Goal: Task Accomplishment & Management: Manage account settings

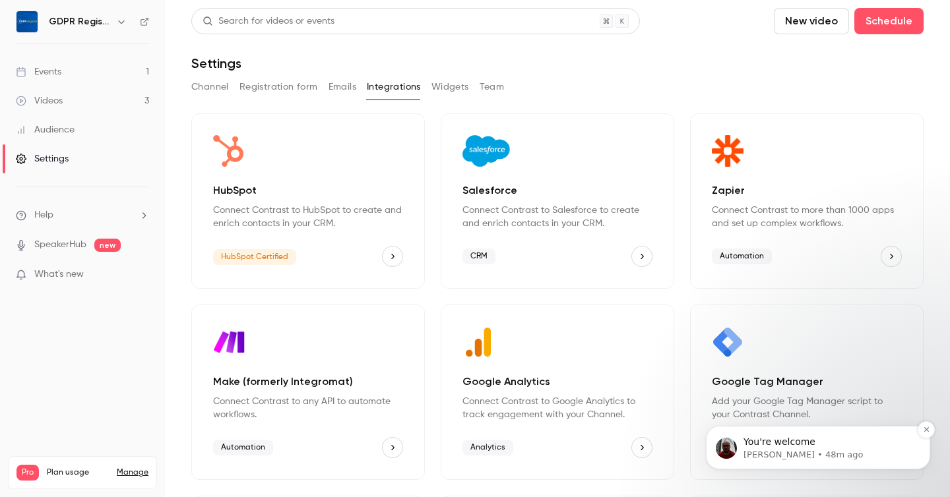
click at [808, 446] on p "You're welcome" at bounding box center [828, 442] width 170 height 13
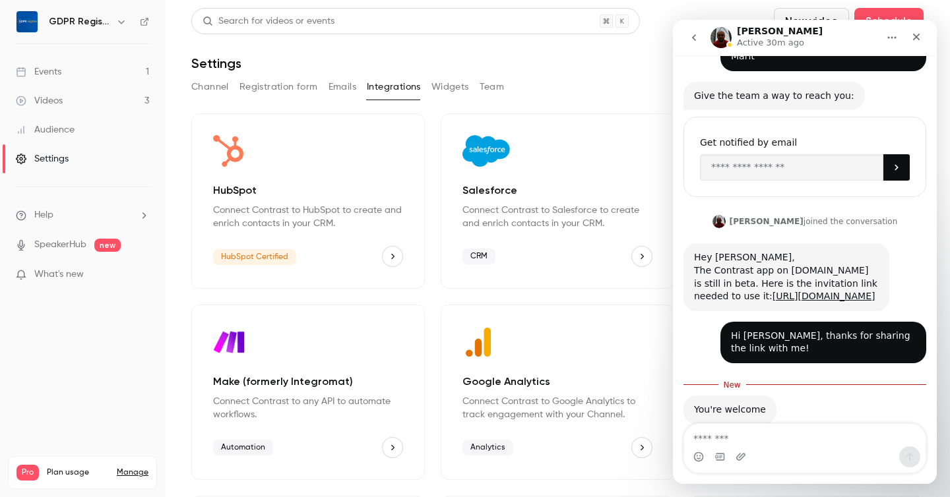
scroll to position [289, 0]
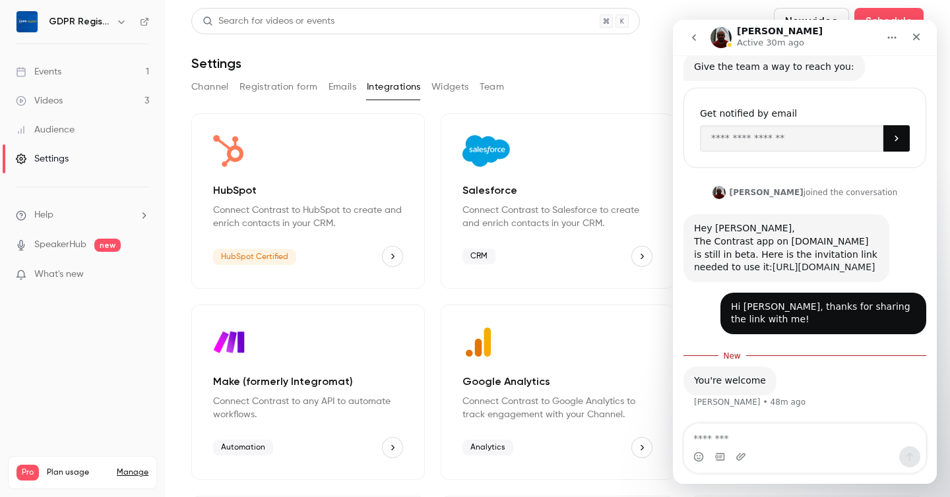
click at [801, 262] on link "[URL][DOMAIN_NAME]" at bounding box center [823, 267] width 103 height 11
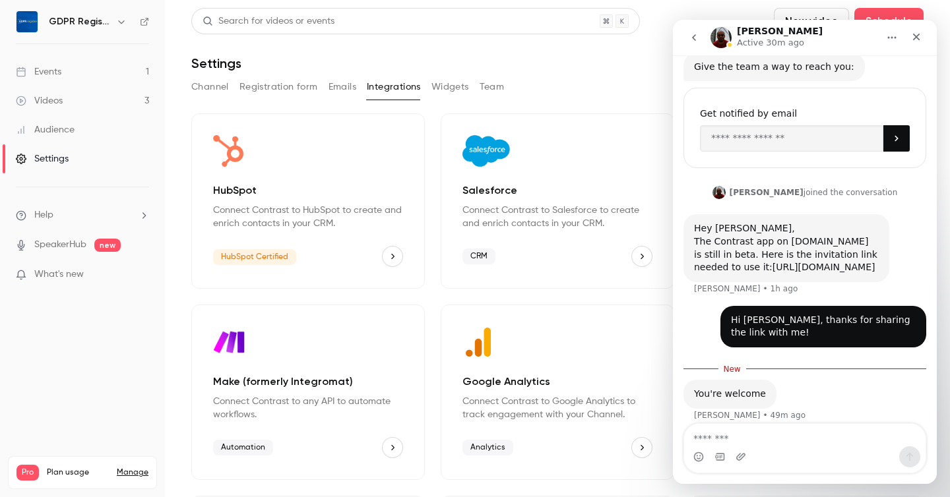
scroll to position [302, 0]
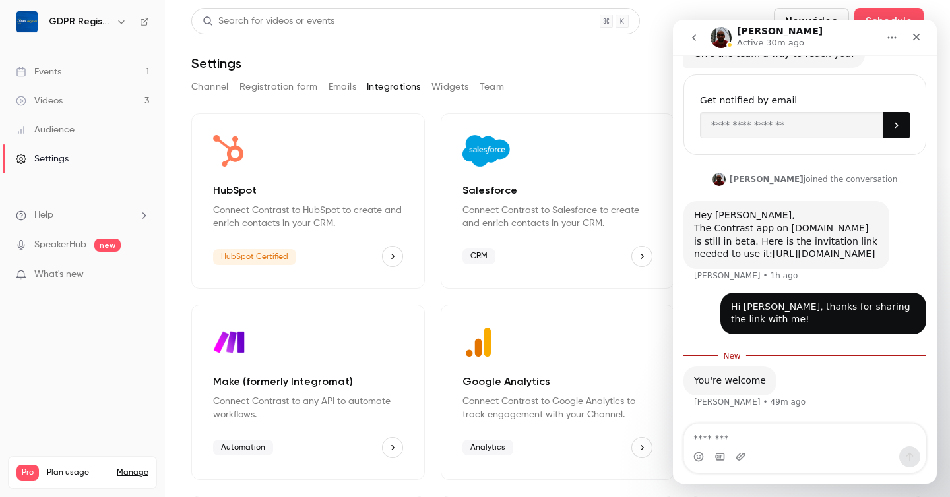
click at [302, 362] on div "Make (formerly Integromat) Connect Contrast to any API to automate workflows. A…" at bounding box center [307, 392] width 233 height 175
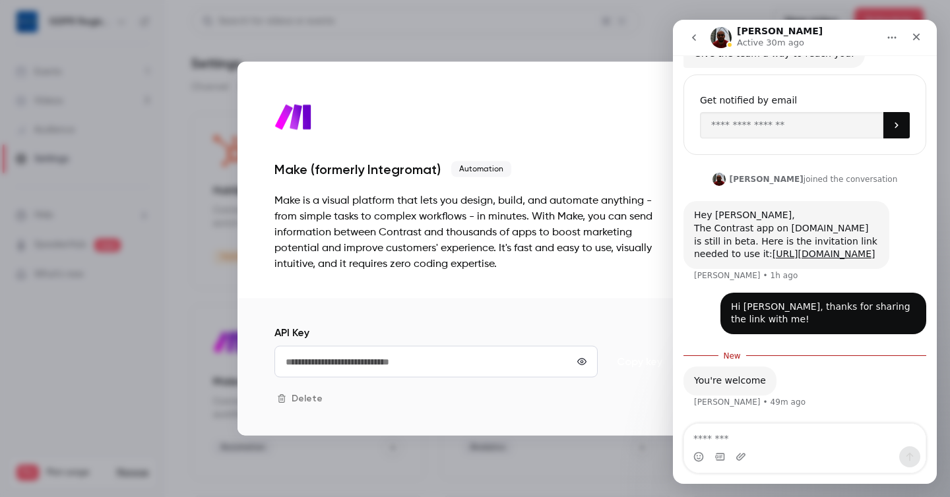
click at [649, 365] on button "Copy key" at bounding box center [639, 362] width 73 height 32
click at [916, 29] on div "Close" at bounding box center [916, 37] width 24 height 24
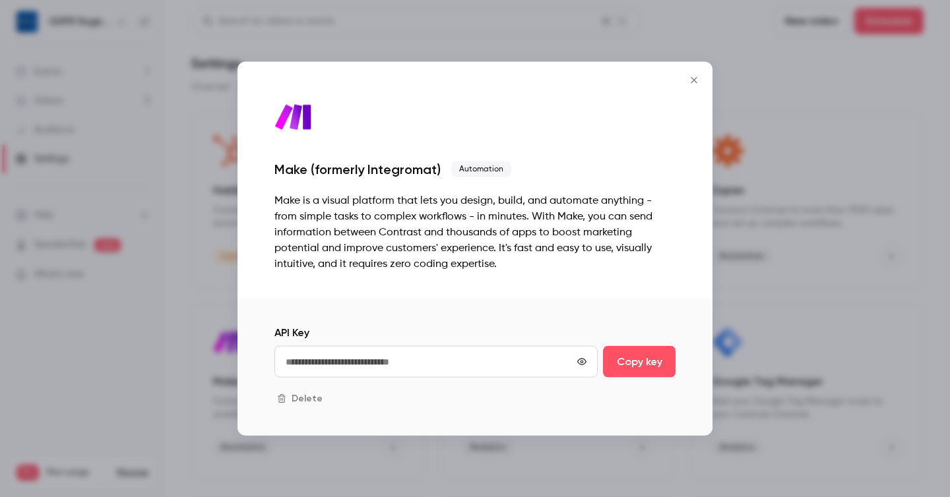
scroll to position [267, 0]
click at [693, 77] on icon "Close" at bounding box center [694, 80] width 16 height 11
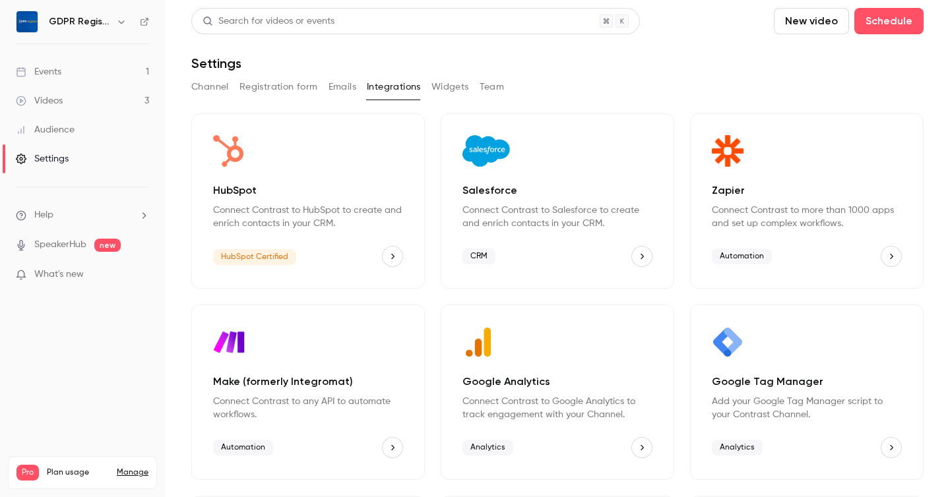
click at [53, 71] on div "Events" at bounding box center [39, 71] width 46 height 13
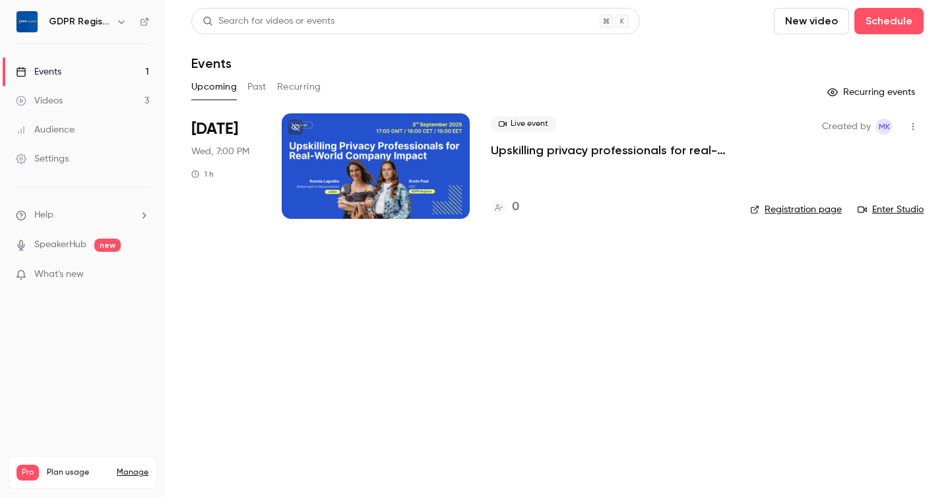
click at [372, 161] on div at bounding box center [376, 166] width 188 height 106
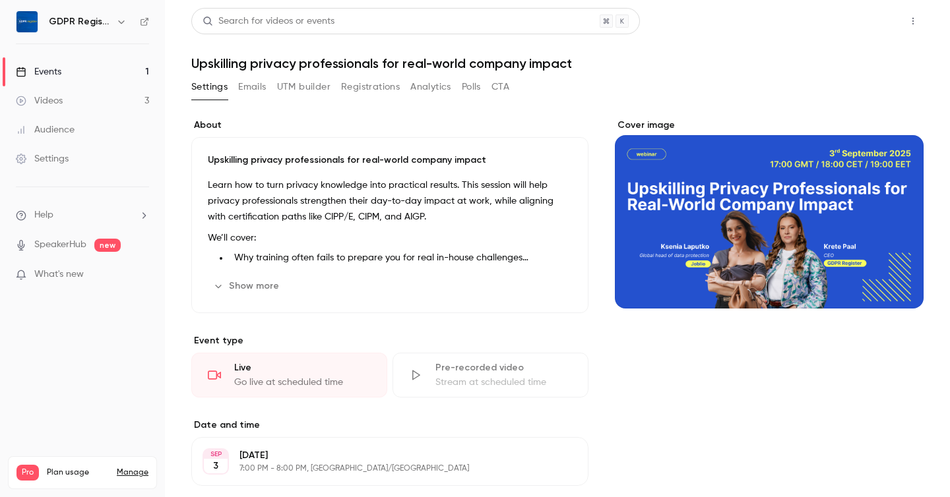
click at [866, 26] on button "Share" at bounding box center [866, 21] width 52 height 26
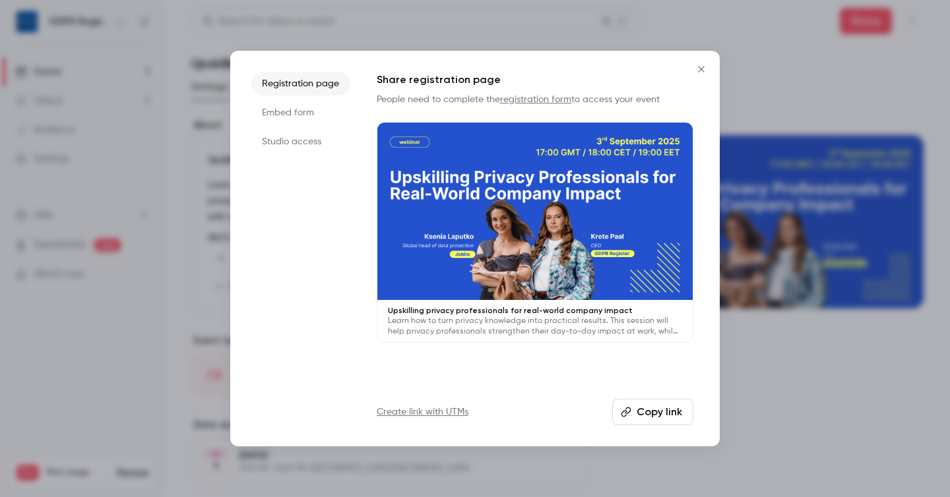
click at [695, 65] on icon "Close" at bounding box center [701, 69] width 16 height 11
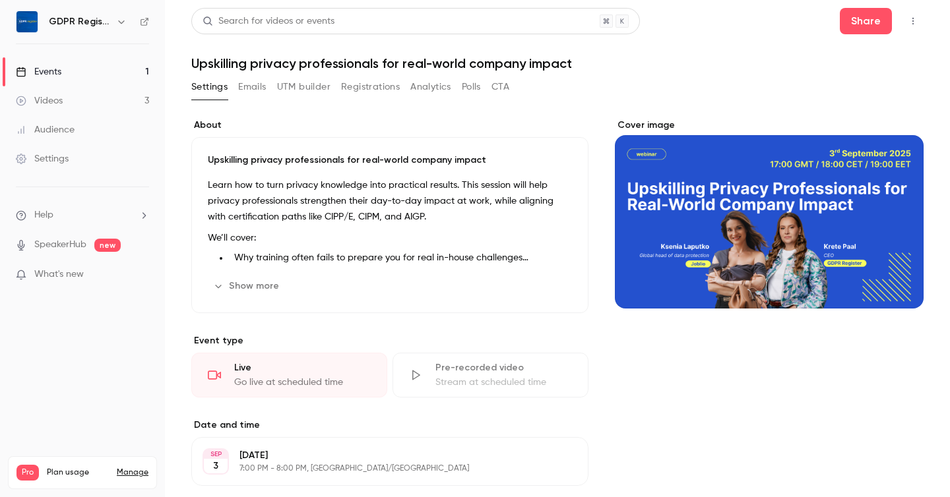
click at [303, 90] on button "UTM builder" at bounding box center [303, 87] width 53 height 21
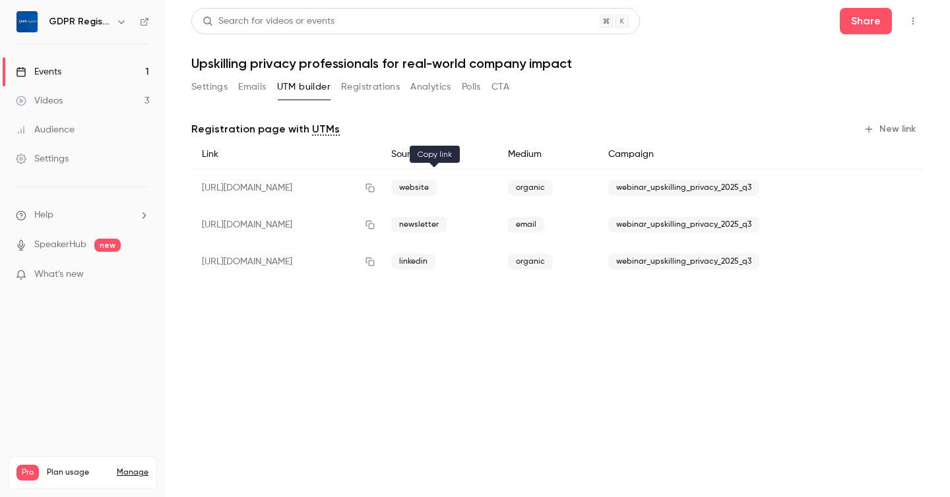
click at [375, 189] on icon "button" at bounding box center [370, 187] width 11 height 9
click at [71, 158] on link "Settings" at bounding box center [82, 158] width 165 height 29
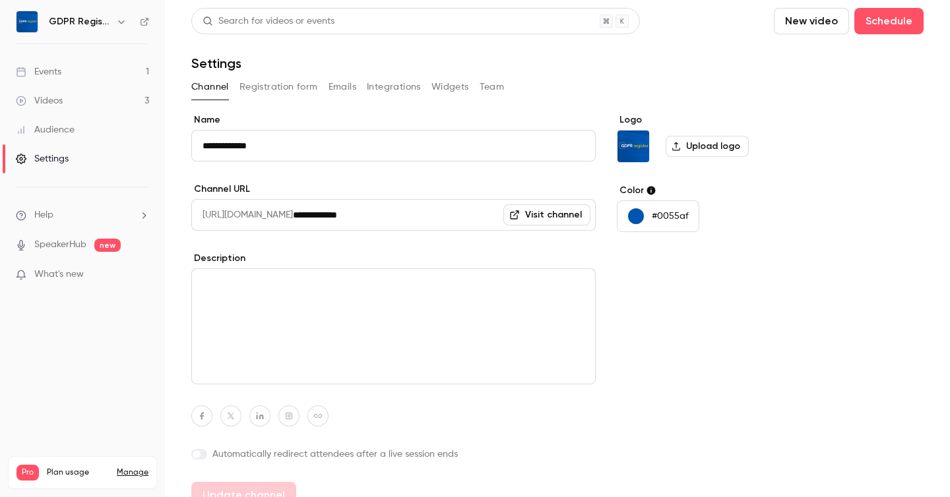
click at [401, 88] on button "Integrations" at bounding box center [394, 87] width 54 height 21
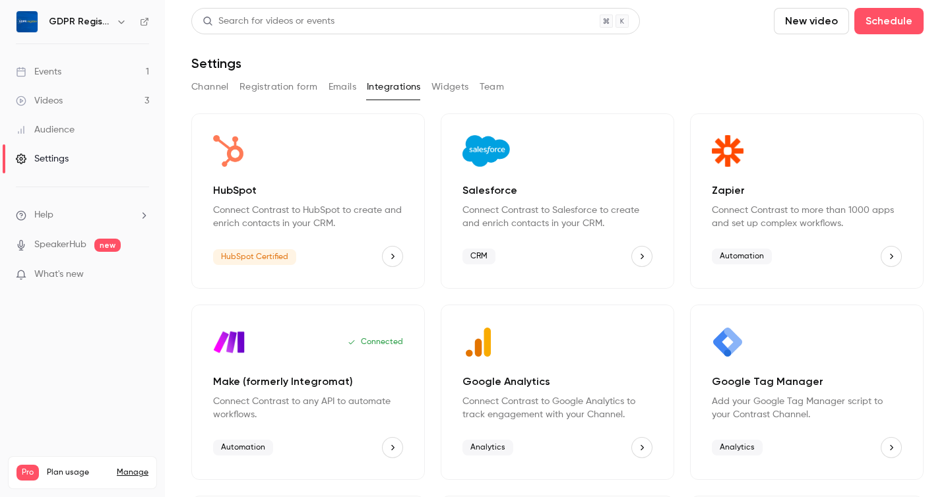
click at [803, 231] on div "Zapier Connect Contrast to more than 1000 apps and set up complex workflows. Au…" at bounding box center [806, 200] width 233 height 175
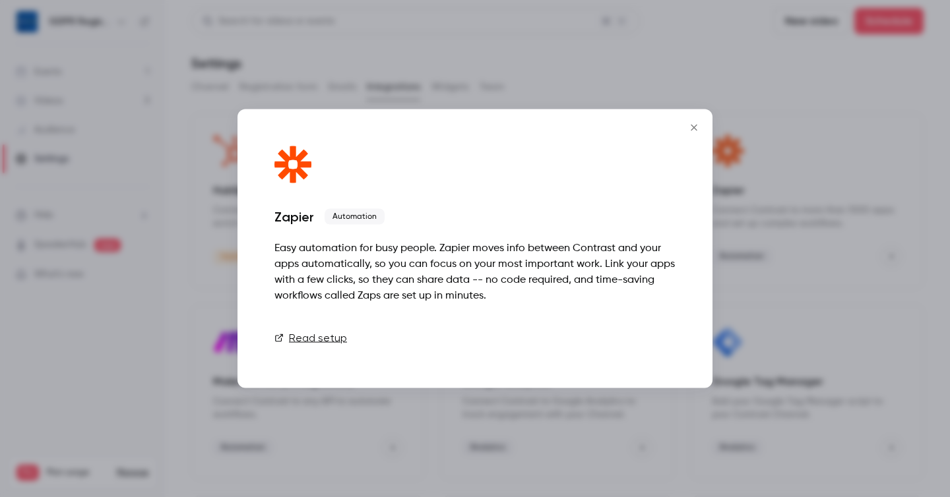
click at [644, 336] on link "Connect" at bounding box center [642, 338] width 66 height 26
click at [646, 341] on link "Connect" at bounding box center [642, 338] width 66 height 26
click at [694, 127] on icon "Close" at bounding box center [694, 128] width 6 height 6
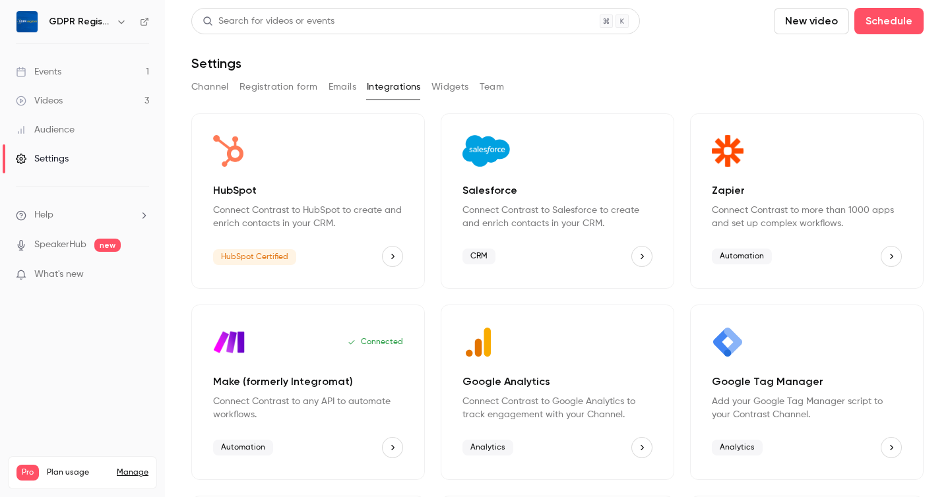
click at [218, 88] on button "Channel" at bounding box center [210, 87] width 38 height 21
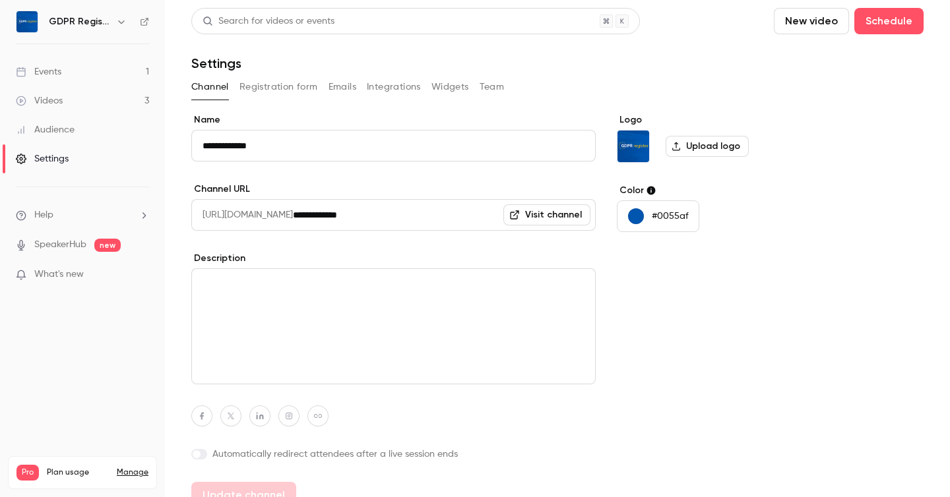
click at [96, 28] on h6 "GDPR Register" at bounding box center [80, 21] width 62 height 13
click at [113, 21] on button "button" at bounding box center [121, 22] width 16 height 16
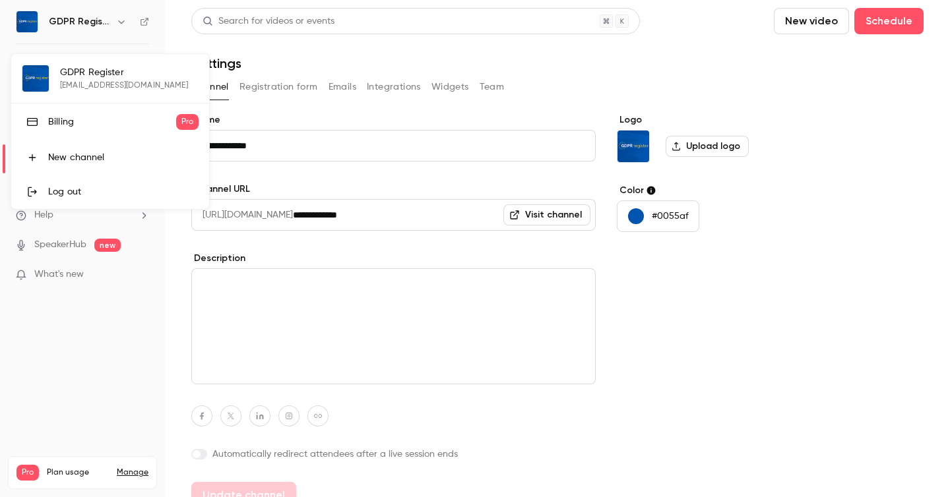
click at [109, 80] on div "GDPR Register [EMAIL_ADDRESS][DOMAIN_NAME] Billing Pro New channel Log out" at bounding box center [110, 131] width 198 height 155
click at [191, 49] on div at bounding box center [475, 248] width 950 height 497
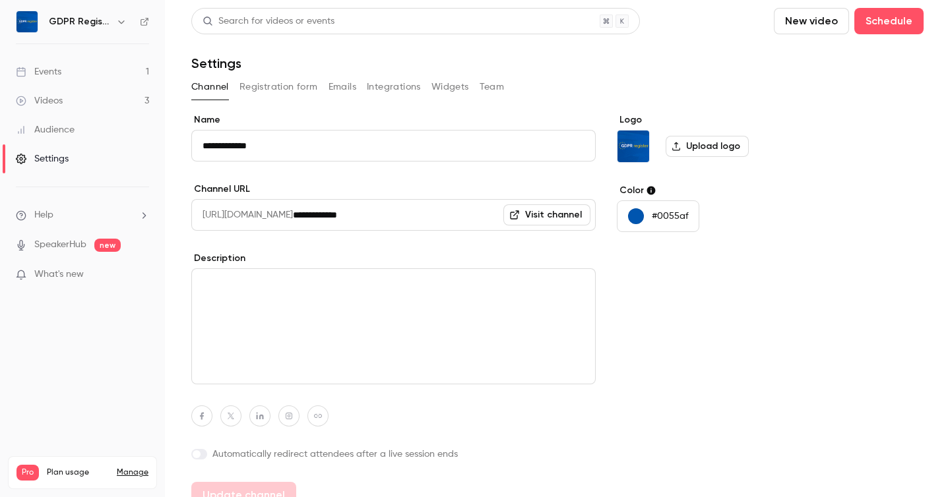
click at [116, 21] on icon "button" at bounding box center [121, 21] width 11 height 11
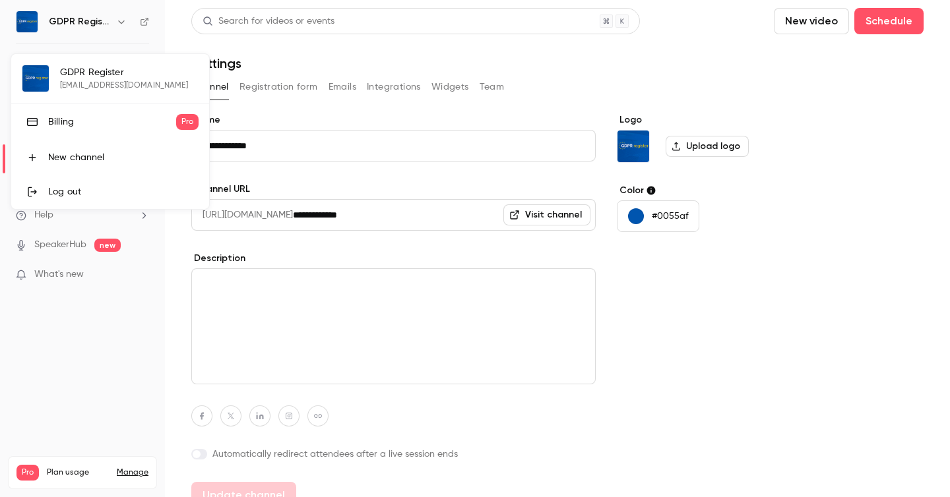
click at [704, 421] on div at bounding box center [475, 248] width 950 height 497
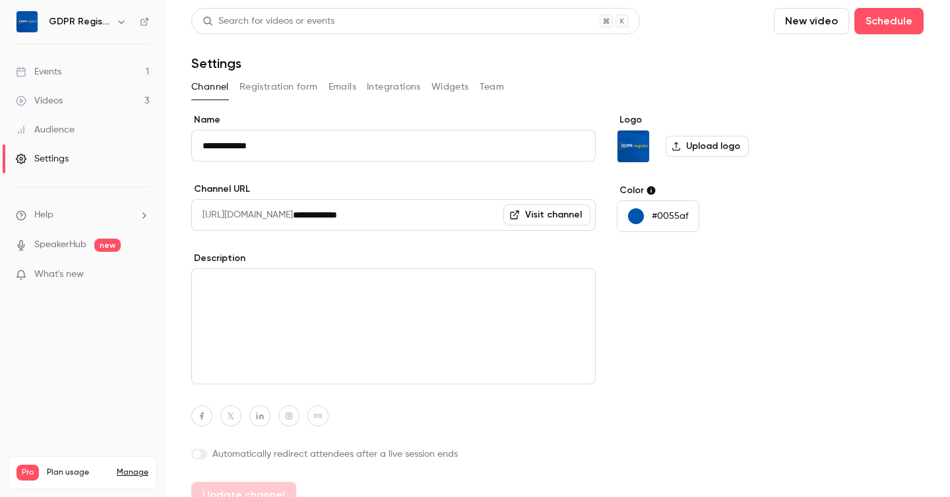
click at [32, 26] on img at bounding box center [26, 21] width 21 height 21
click at [102, 65] on link "Events 1" at bounding box center [82, 71] width 165 height 29
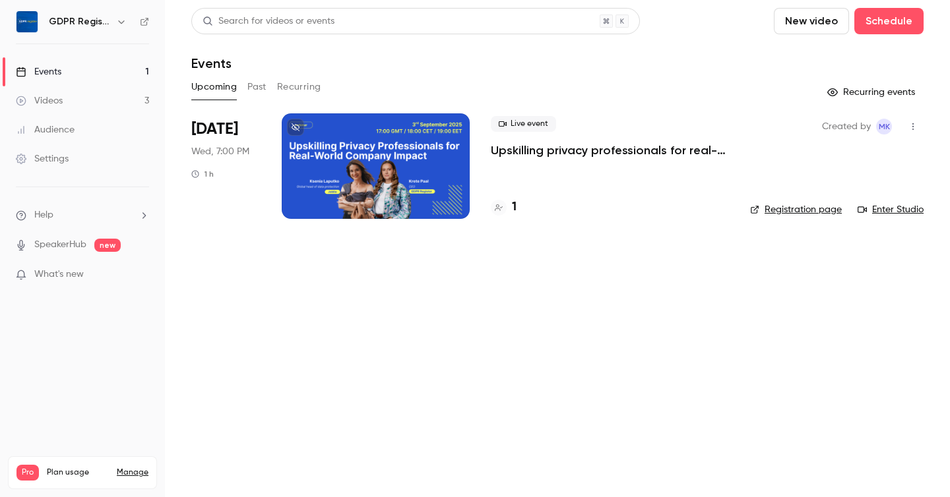
click at [72, 104] on link "Videos 3" at bounding box center [82, 100] width 165 height 29
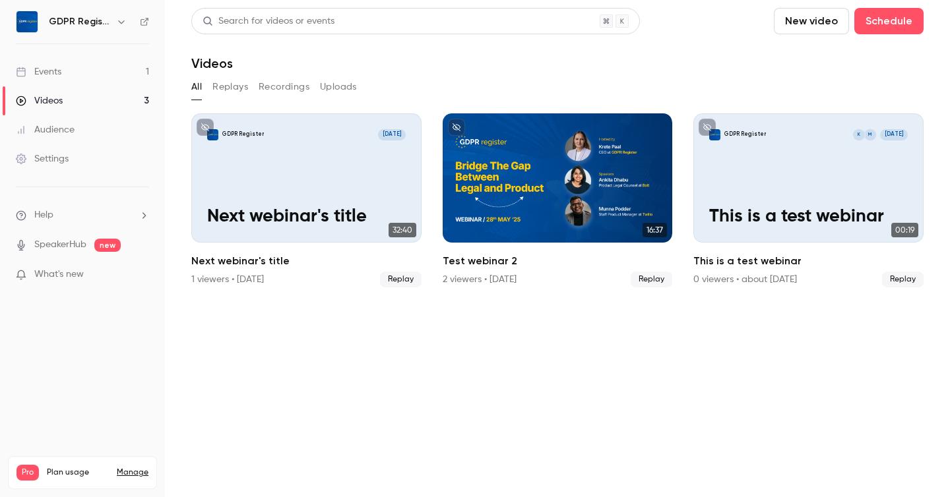
click at [67, 125] on div "Audience" at bounding box center [45, 129] width 59 height 13
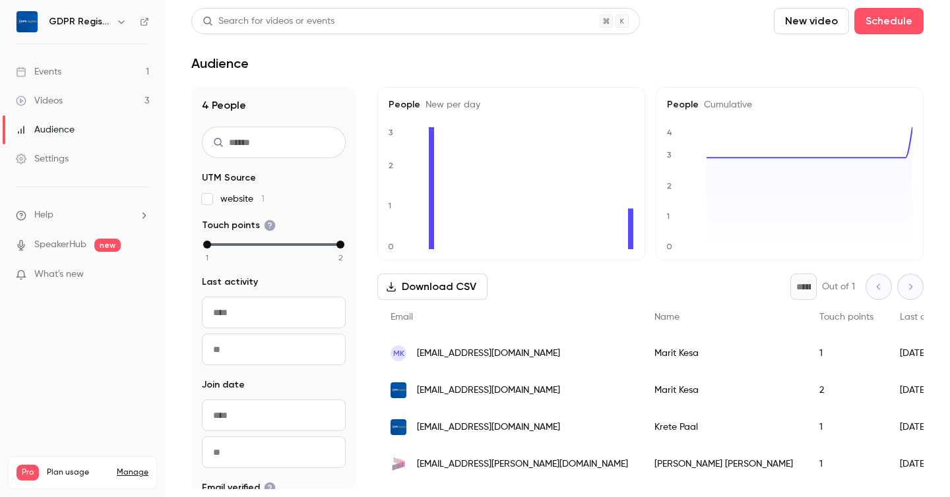
click at [43, 210] on span "Help" at bounding box center [43, 215] width 19 height 14
click at [43, 210] on div at bounding box center [475, 248] width 950 height 497
click at [49, 161] on div "Settings" at bounding box center [42, 158] width 53 height 13
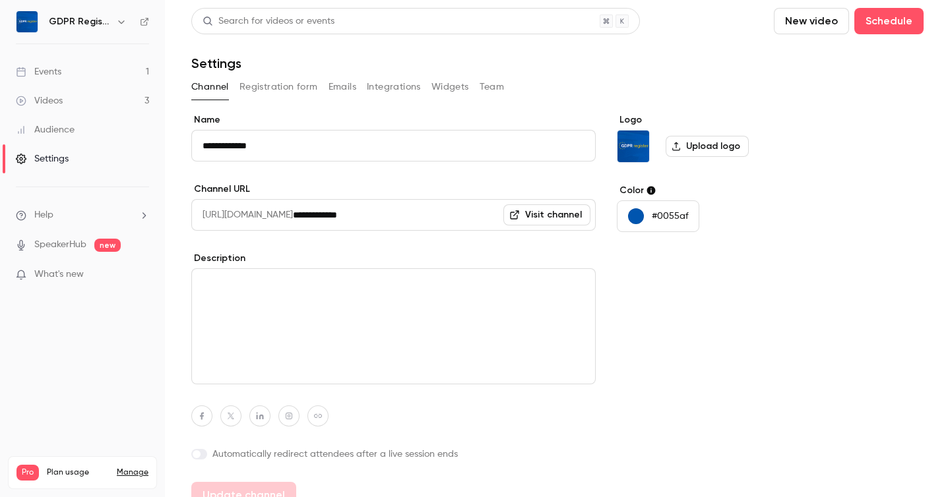
click at [454, 83] on button "Widgets" at bounding box center [450, 87] width 38 height 21
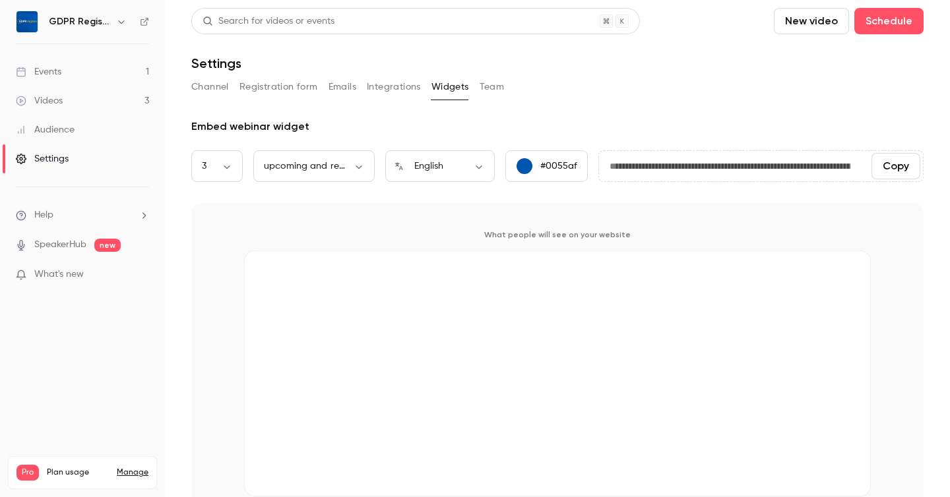
click at [506, 81] on div "Channel Registration form Emails Integrations Widgets Team" at bounding box center [557, 87] width 732 height 21
click at [496, 85] on button "Team" at bounding box center [491, 87] width 25 height 21
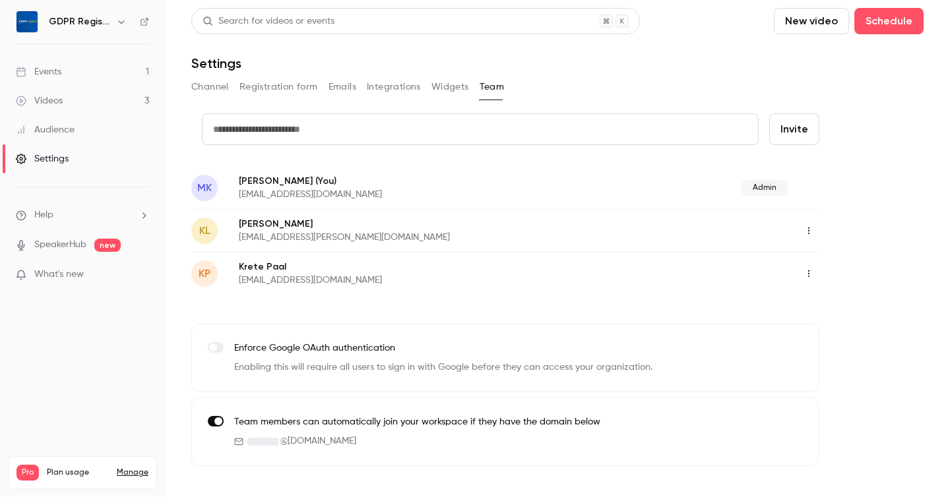
click at [794, 188] on div "Admin" at bounding box center [691, 188] width 258 height 16
click at [106, 18] on h6 "GDPR Register" at bounding box center [80, 21] width 62 height 13
click at [117, 20] on icon "button" at bounding box center [121, 21] width 11 height 11
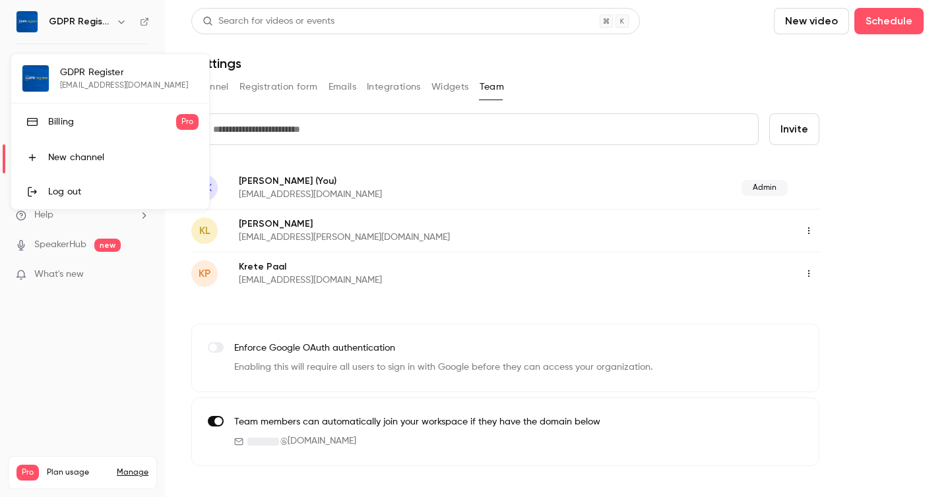
click at [69, 191] on div "Log out" at bounding box center [123, 191] width 150 height 13
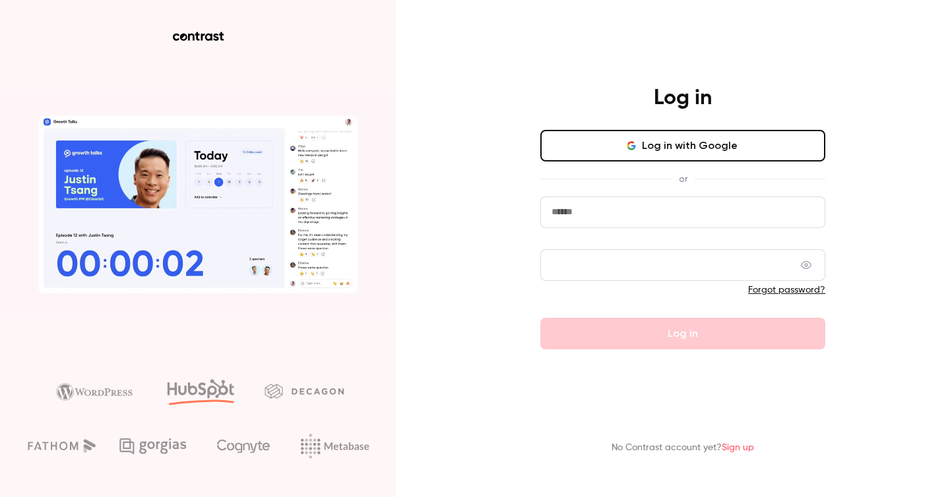
click at [646, 206] on input "email" at bounding box center [682, 213] width 285 height 32
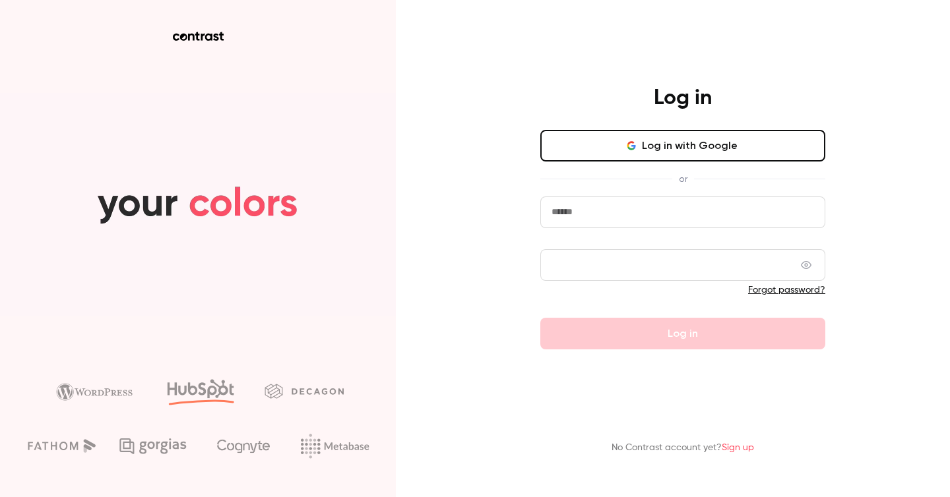
click at [634, 216] on input "email" at bounding box center [682, 213] width 285 height 32
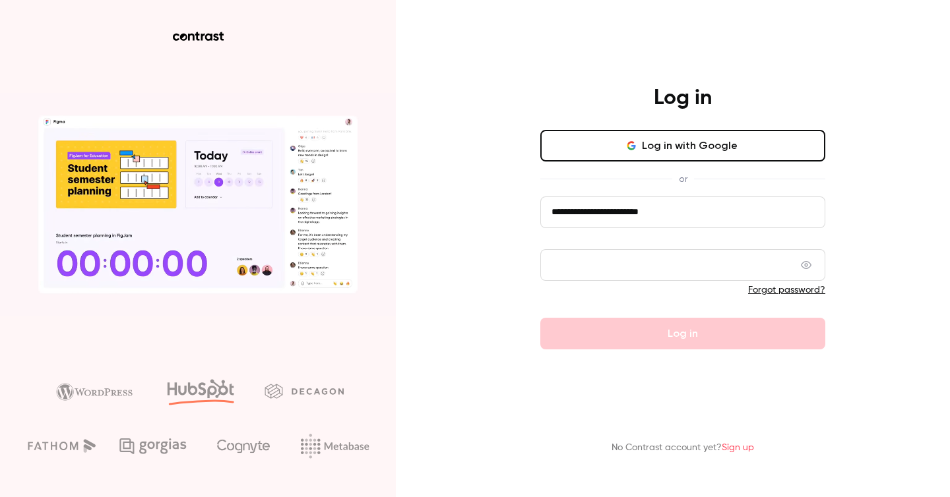
type input "**********"
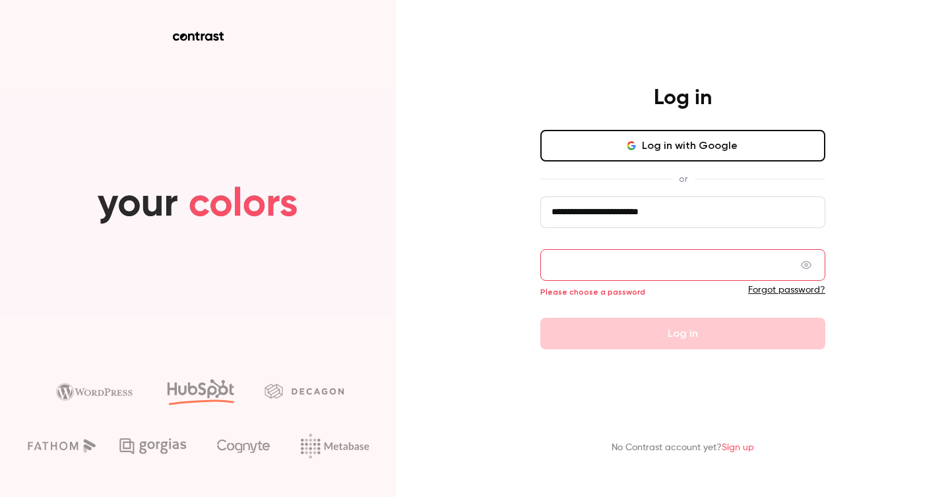
click at [776, 286] on link "Forgot password?" at bounding box center [786, 290] width 77 height 9
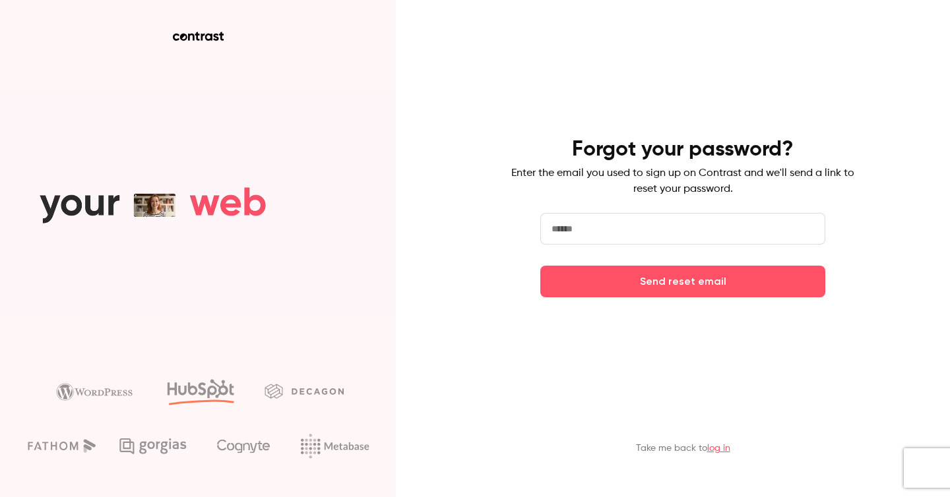
click at [632, 219] on input "email" at bounding box center [682, 229] width 285 height 32
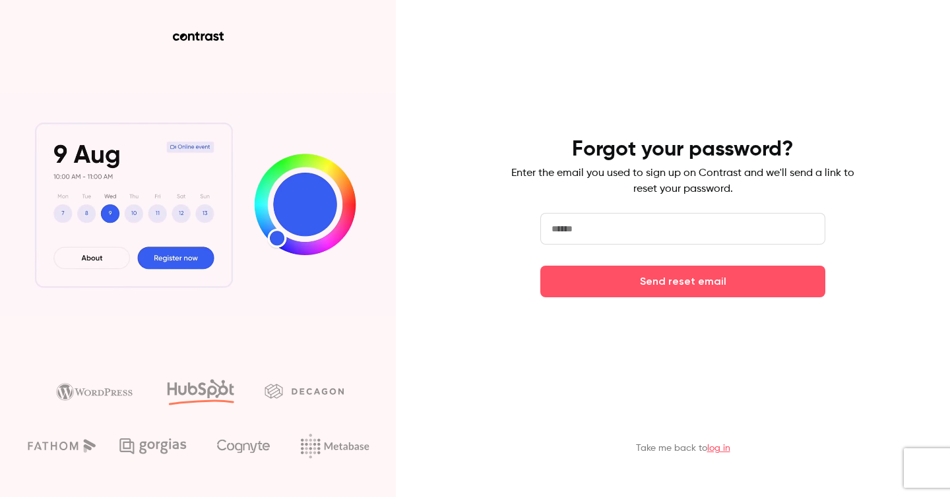
type input "**********"
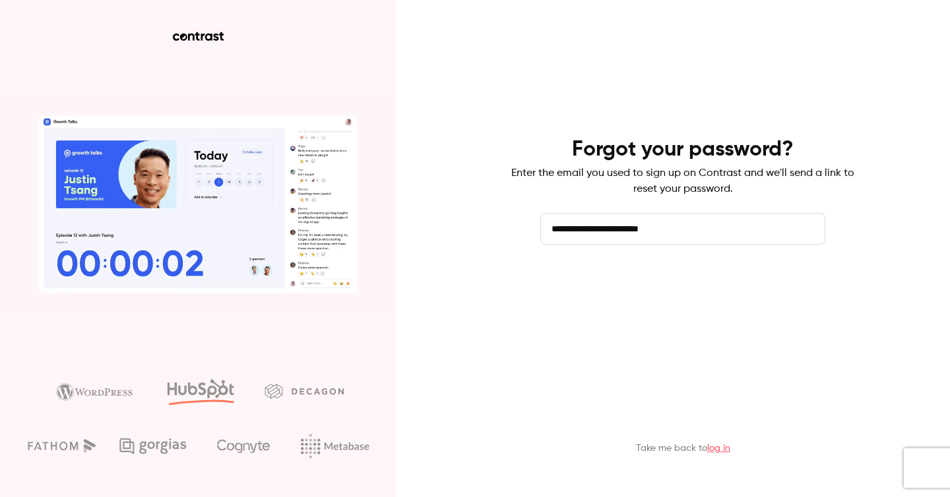
click at [634, 292] on button "Send reset email" at bounding box center [682, 282] width 285 height 32
